Goal: Ask a question

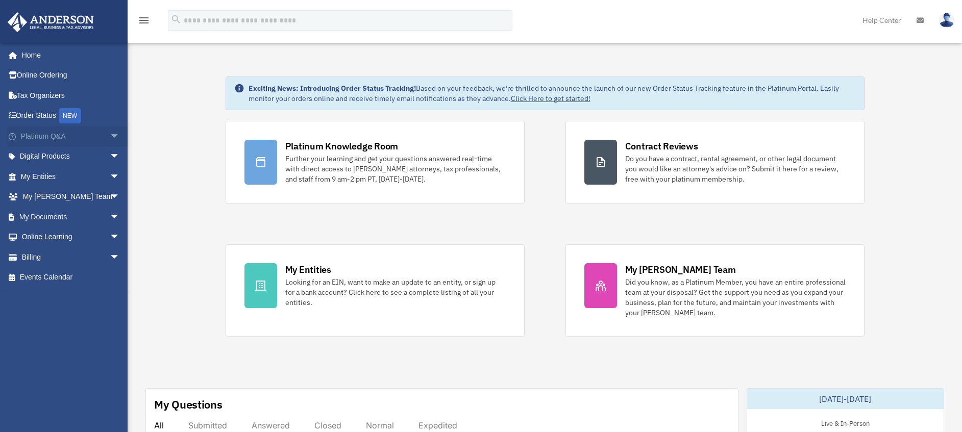
click at [110, 136] on span "arrow_drop_down" at bounding box center [120, 136] width 20 height 21
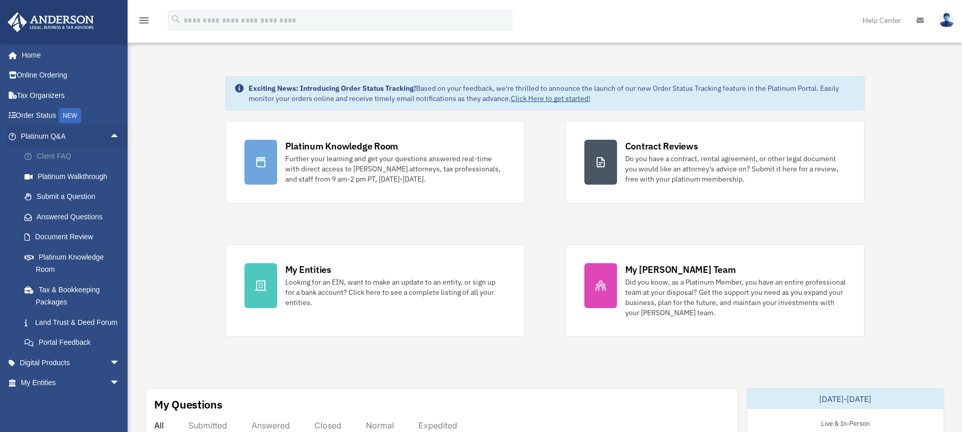
click at [51, 161] on link "Client FAQ" at bounding box center [74, 157] width 121 height 20
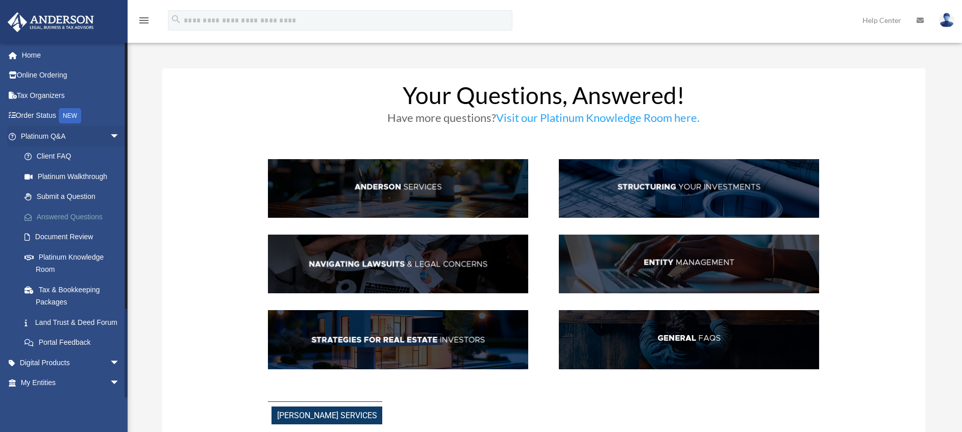
click at [78, 213] on link "Answered Questions" at bounding box center [74, 217] width 121 height 20
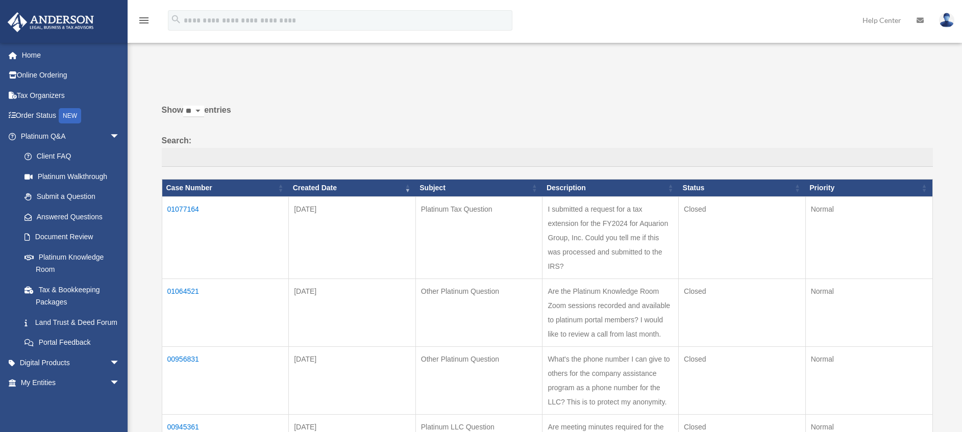
click at [193, 206] on td "01077164" at bounding box center [225, 238] width 127 height 82
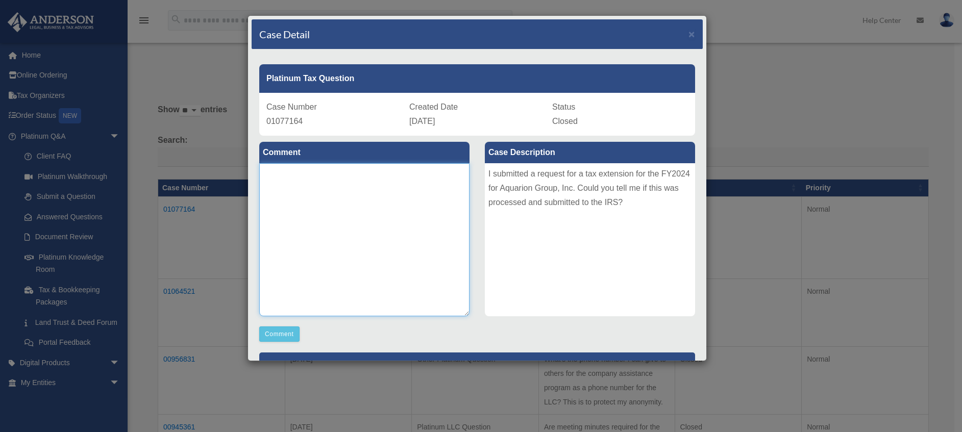
click at [383, 213] on textarea at bounding box center [364, 239] width 210 height 153
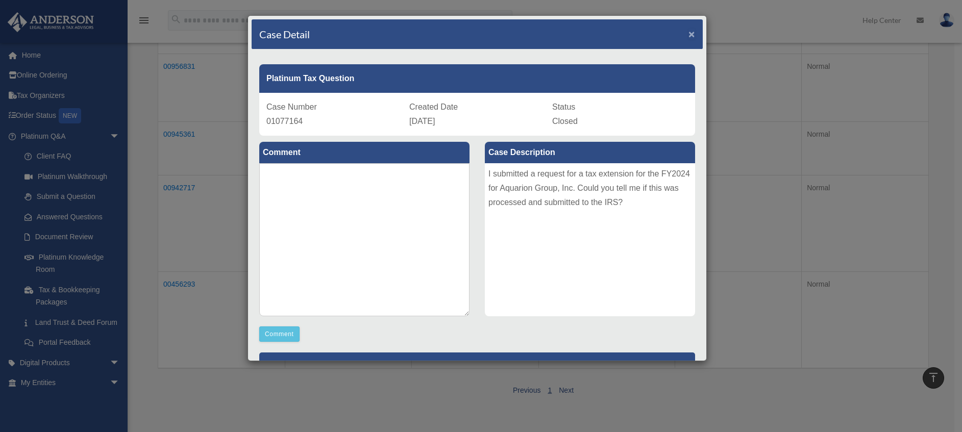
click at [689, 33] on span "×" at bounding box center [692, 34] width 7 height 12
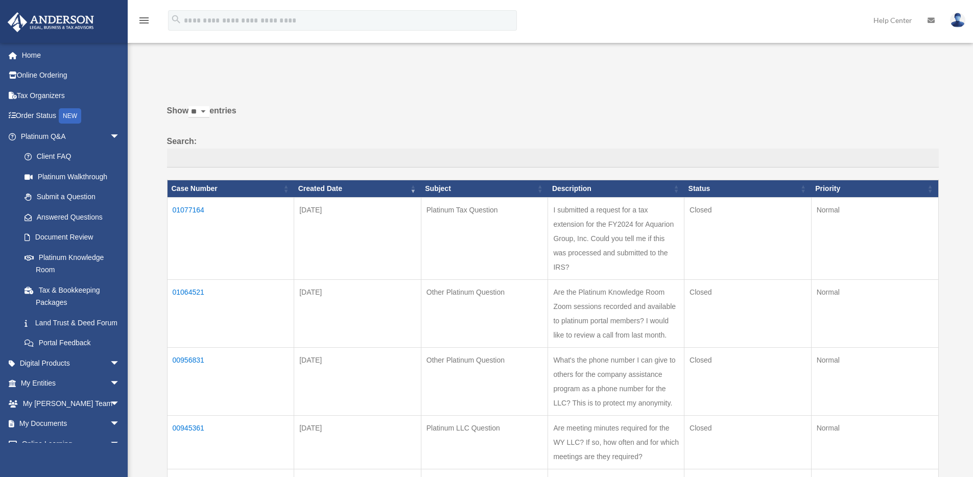
click at [956, 22] on img at bounding box center [957, 20] width 15 height 15
click at [786, 81] on link "Logout" at bounding box center [804, 89] width 102 height 21
